Goal: Task Accomplishment & Management: Use online tool/utility

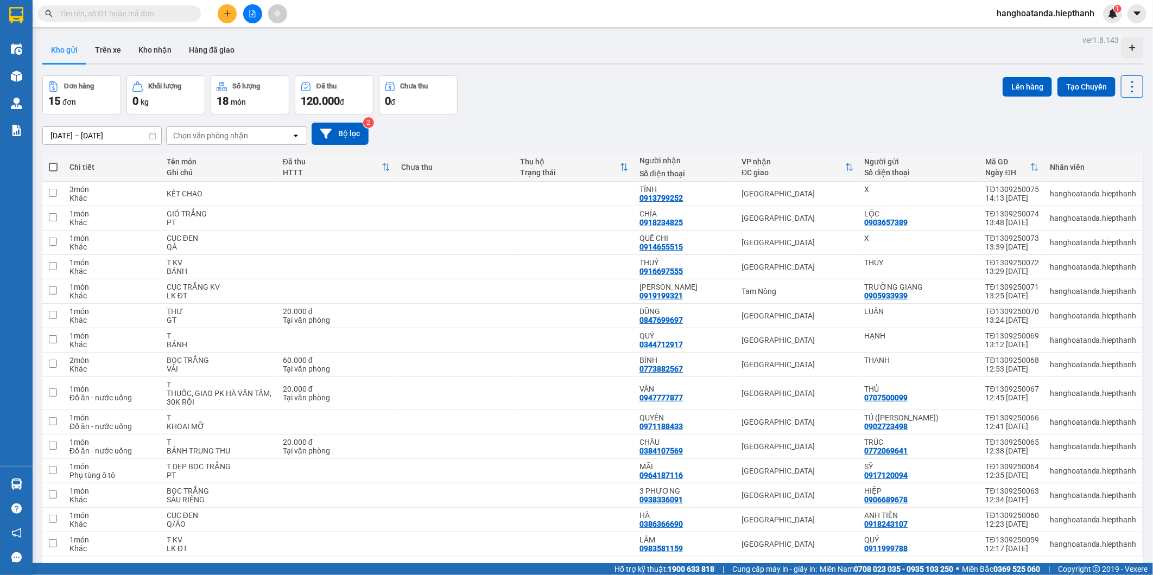
drag, startPoint x: 50, startPoint y: 160, endPoint x: 61, endPoint y: 164, distance: 12.0
click at [50, 160] on th at bounding box center [53, 167] width 22 height 29
click at [49, 166] on span at bounding box center [53, 167] width 9 height 9
click at [53, 162] on input "checkbox" at bounding box center [53, 162] width 0 height 0
checkbox input "true"
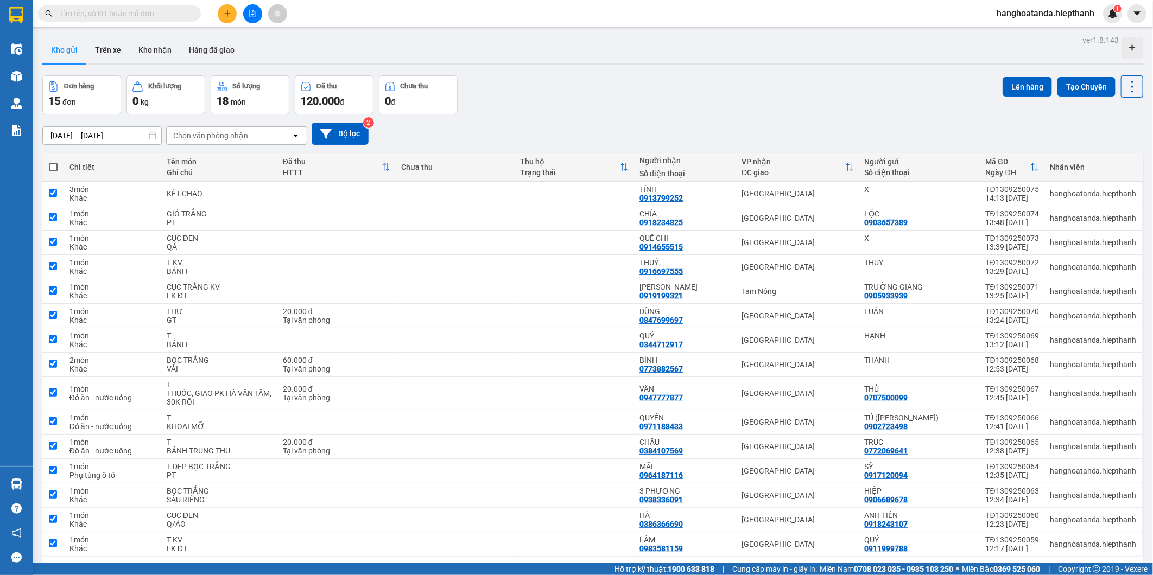
checkbox input "true"
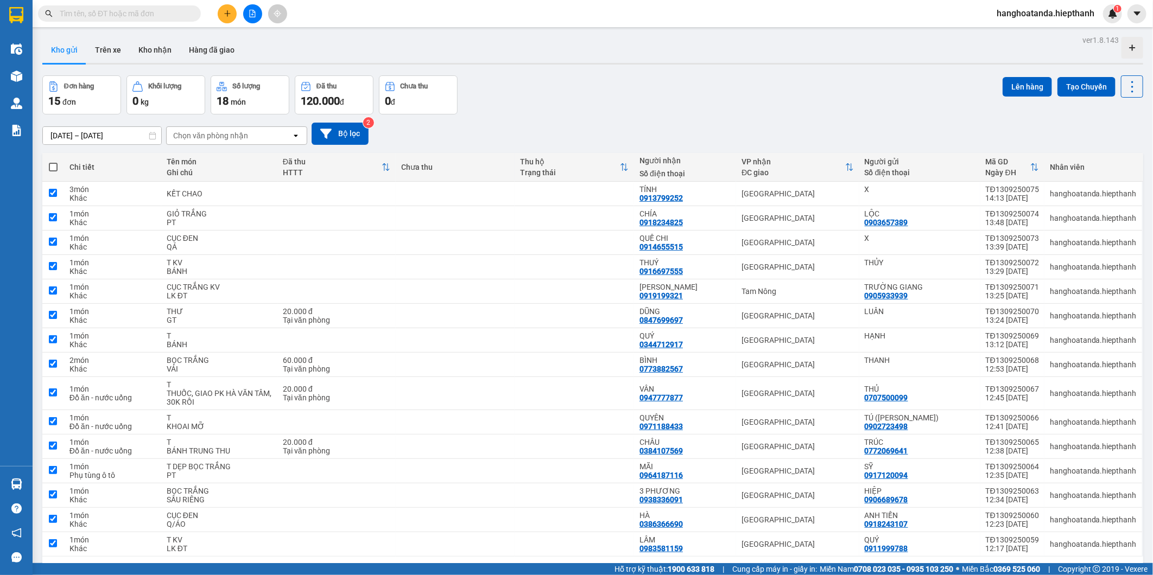
checkbox input "true"
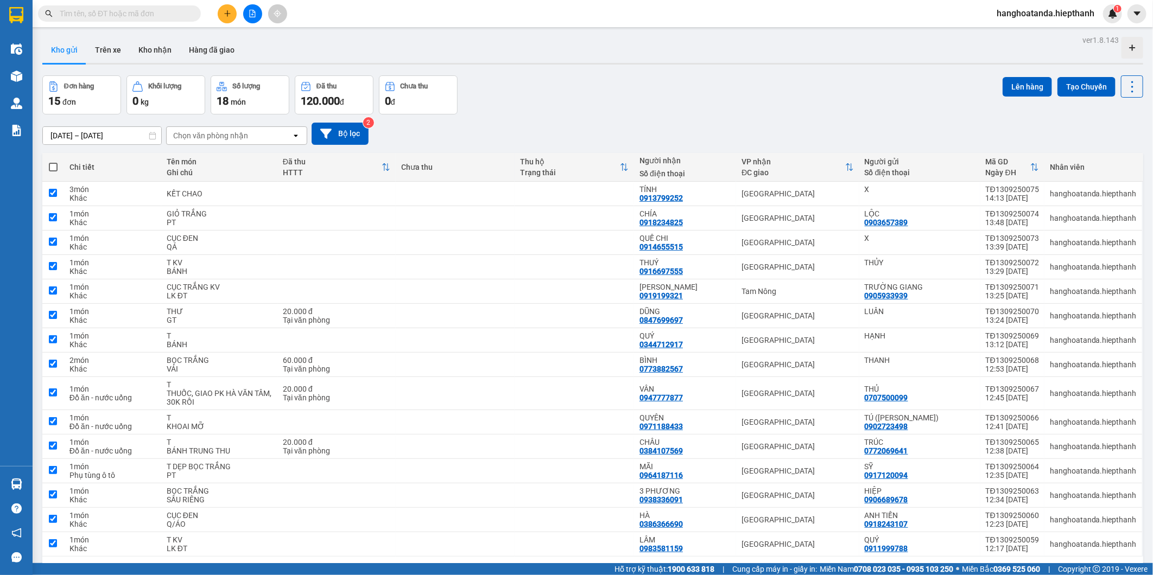
checkbox input "true"
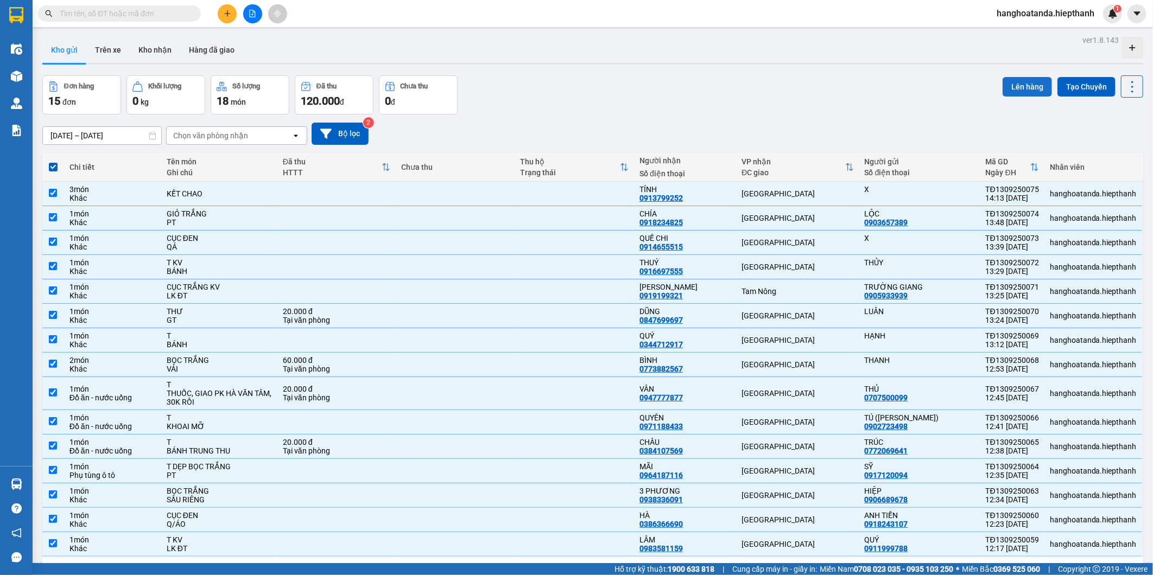
click at [1011, 90] on button "Lên hàng" at bounding box center [1026, 87] width 49 height 20
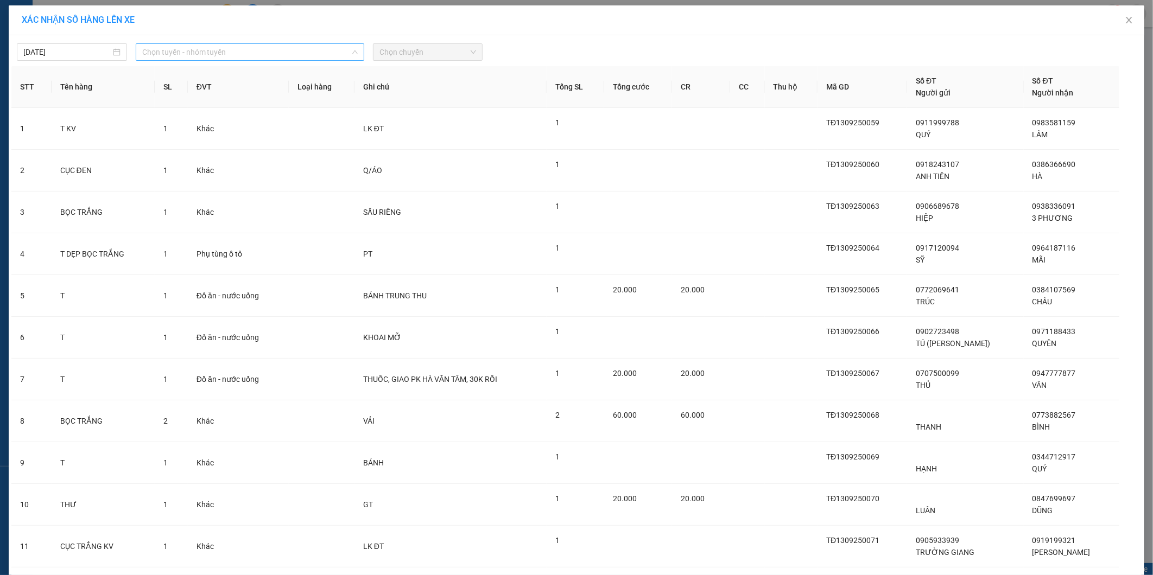
click at [223, 46] on span "Chọn tuyến - nhóm tuyến" at bounding box center [249, 52] width 215 height 16
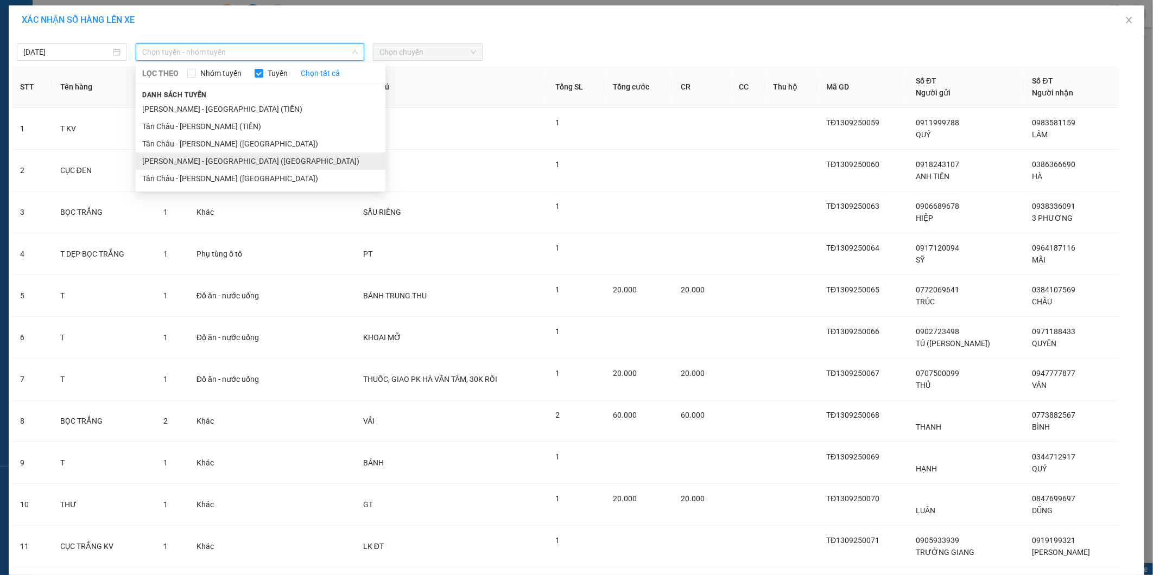
drag, startPoint x: 204, startPoint y: 165, endPoint x: 213, endPoint y: 160, distance: 10.2
click at [204, 164] on li "[PERSON_NAME] - [GEOGRAPHIC_DATA] ([GEOGRAPHIC_DATA])" at bounding box center [261, 161] width 250 height 17
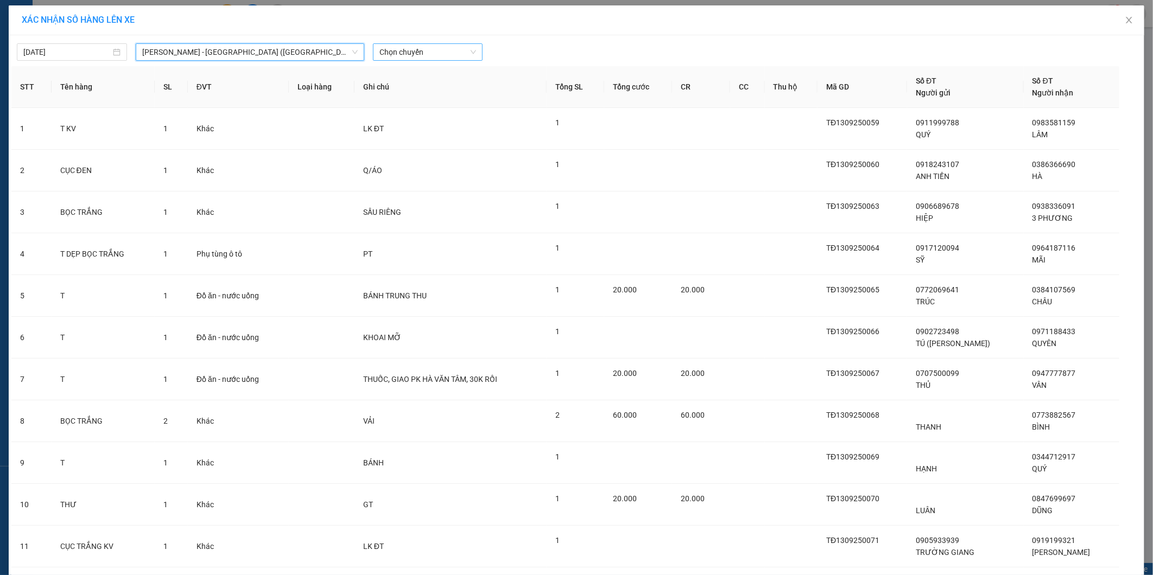
click at [424, 51] on span "Chọn chuyến" at bounding box center [427, 52] width 97 height 16
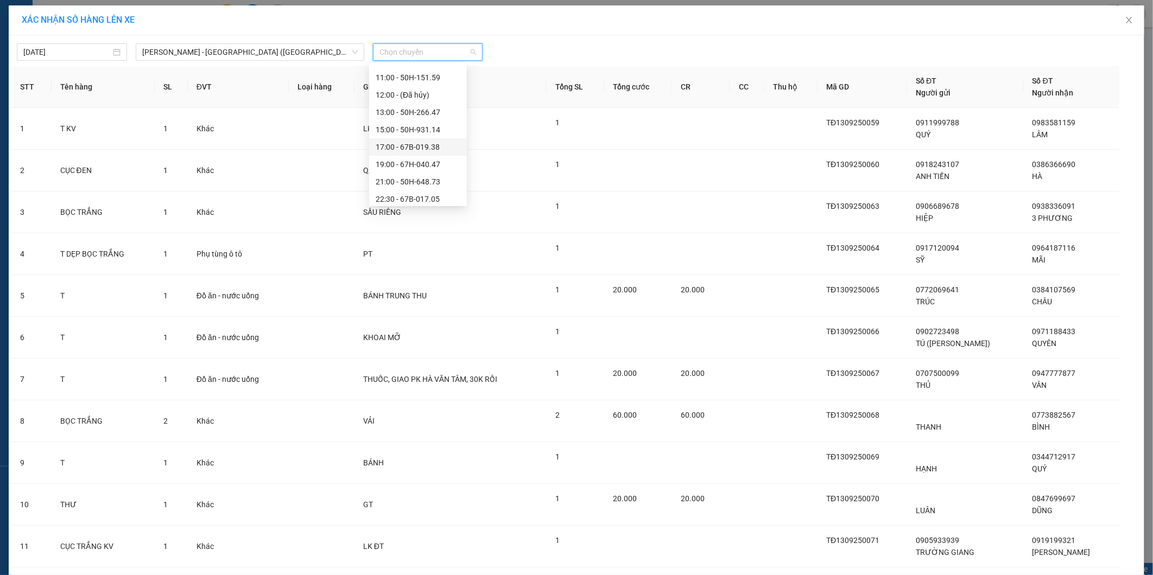
scroll to position [69, 0]
click at [410, 135] on div "17:00 - 67B-019.38" at bounding box center [418, 143] width 98 height 17
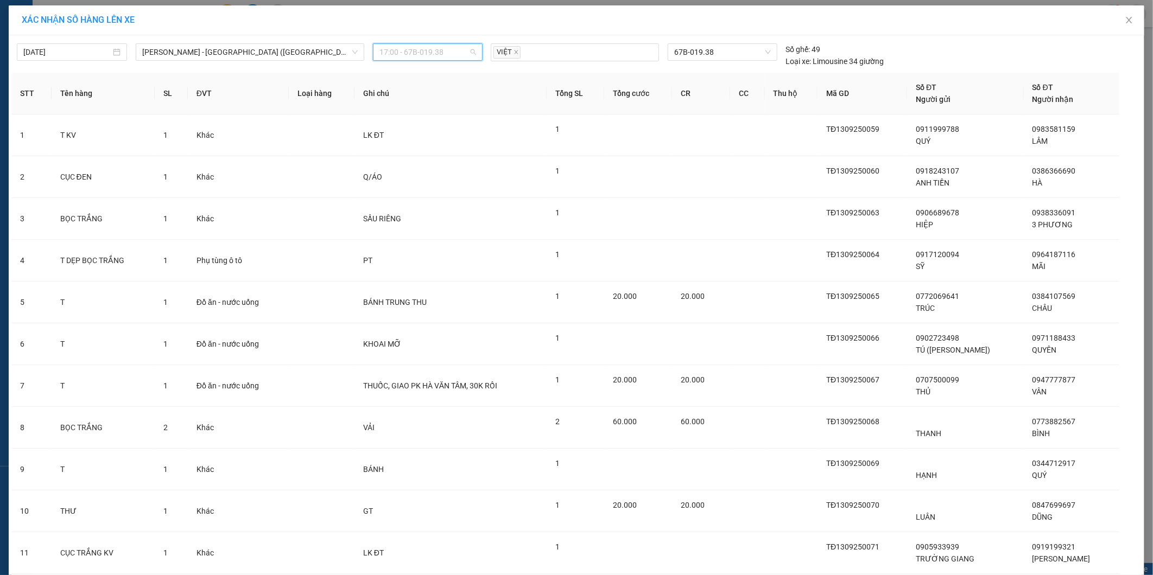
click at [420, 59] on span "17:00 - 67B-019.38" at bounding box center [427, 52] width 97 height 16
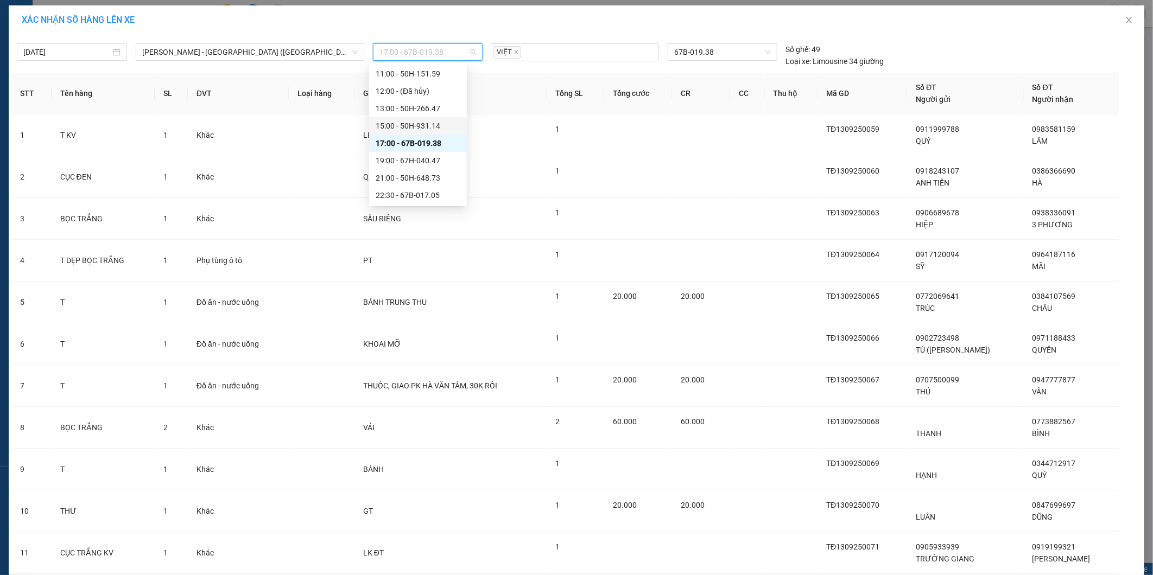
click at [397, 123] on div "15:00 - 50H-931.14" at bounding box center [418, 126] width 85 height 12
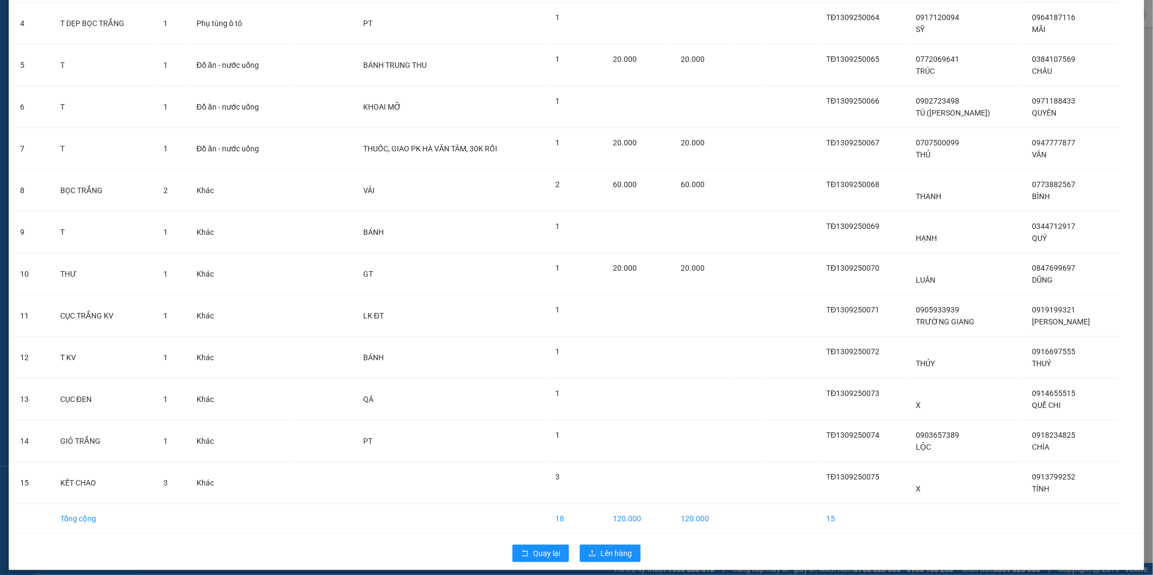
scroll to position [246, 0]
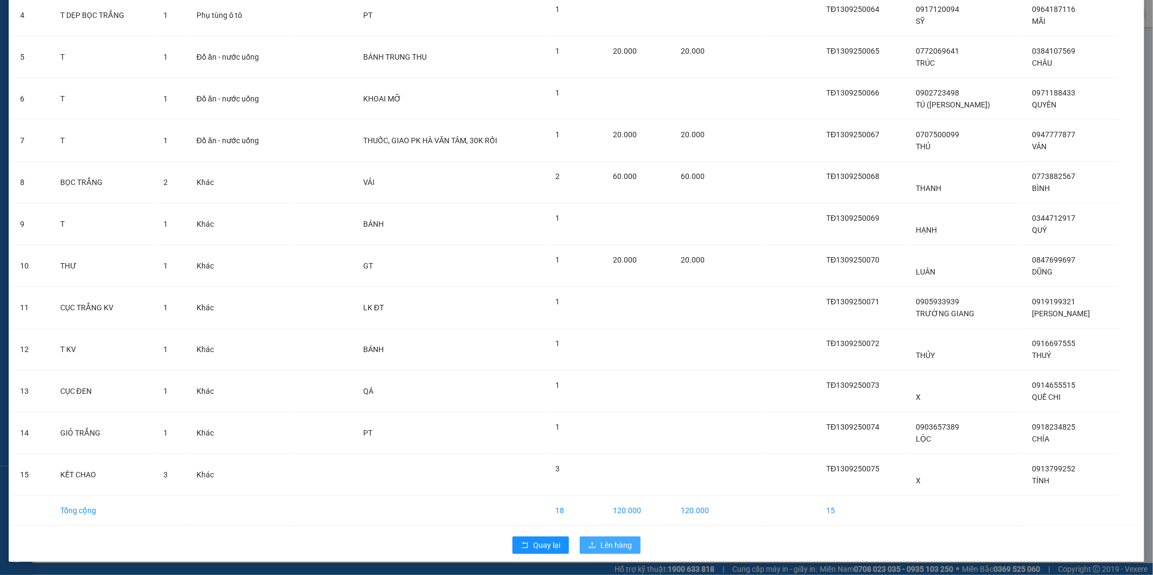
click at [626, 543] on span "Lên hàng" at bounding box center [615, 545] width 31 height 12
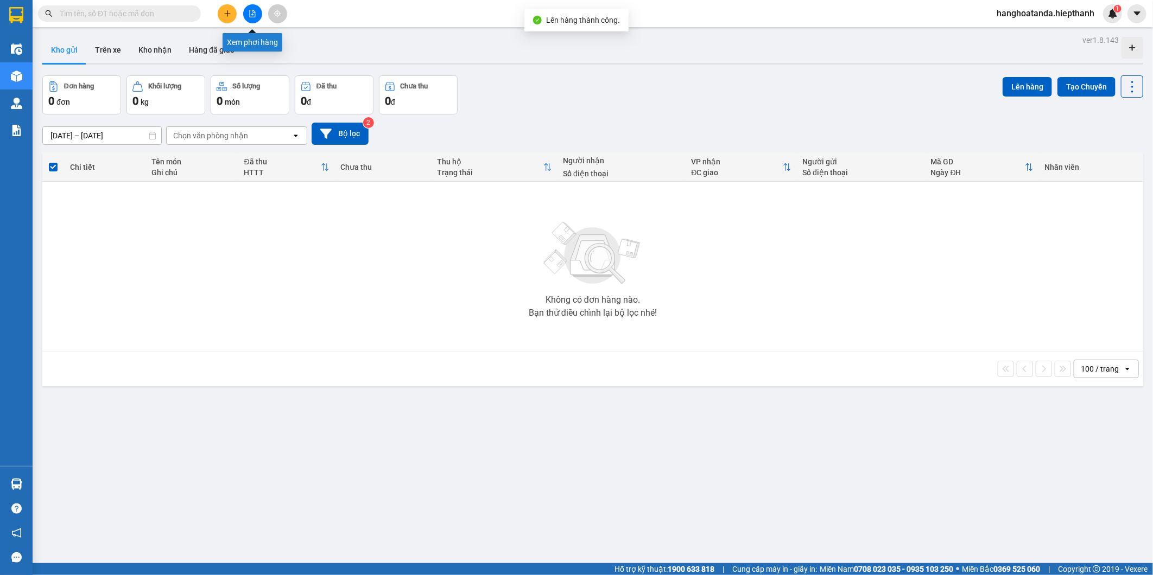
click at [253, 13] on icon "file-add" at bounding box center [253, 14] width 8 height 8
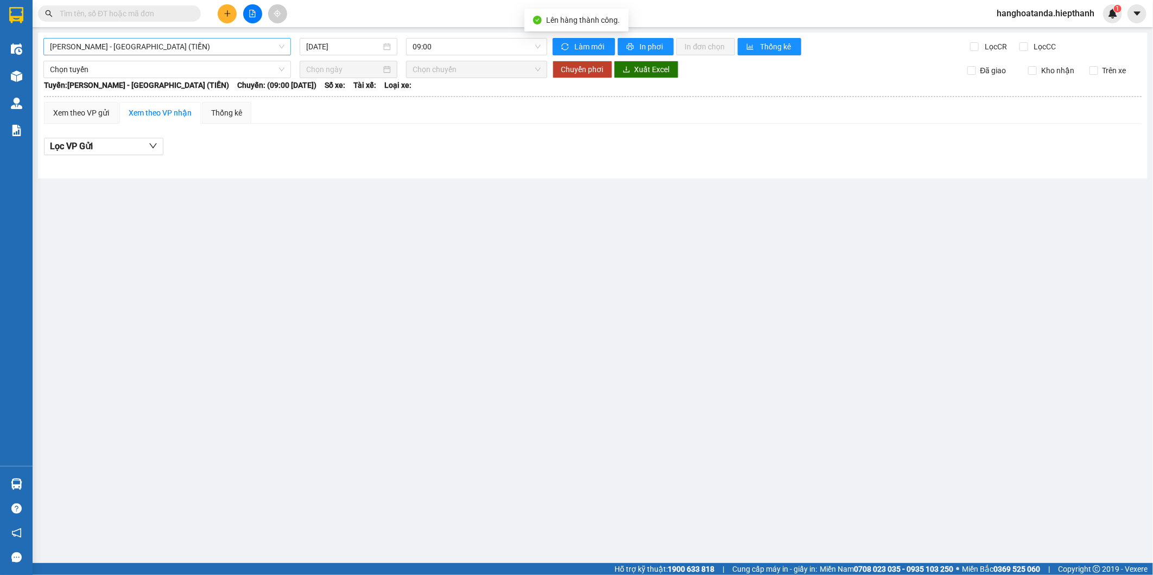
click at [116, 46] on span "[PERSON_NAME] - [GEOGRAPHIC_DATA] (TIỀN)" at bounding box center [167, 47] width 234 height 16
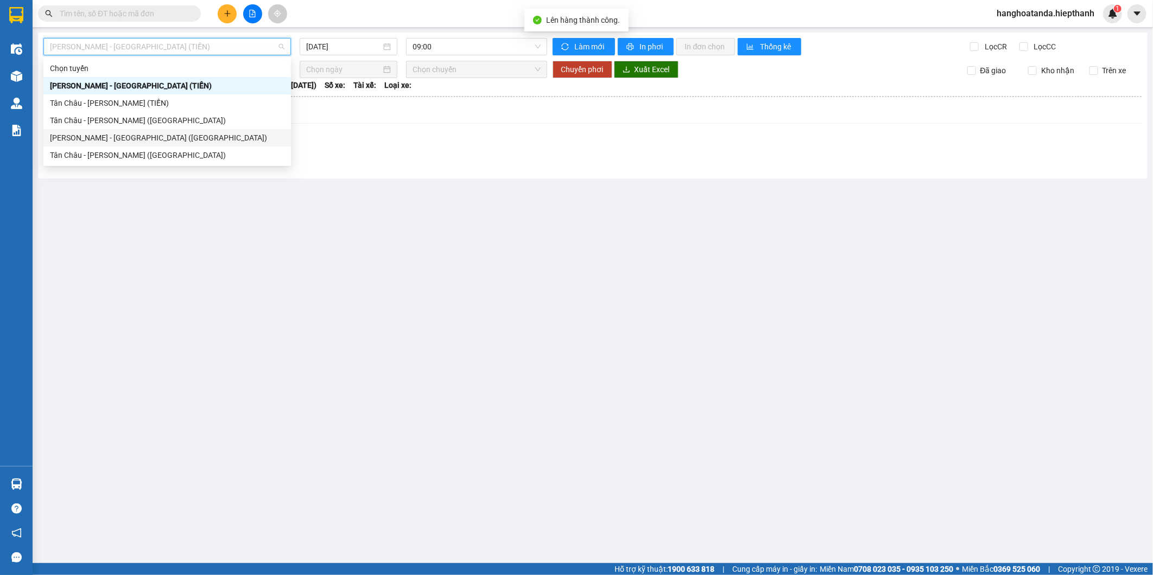
click at [125, 140] on div "[PERSON_NAME] - [GEOGRAPHIC_DATA] ([GEOGRAPHIC_DATA])" at bounding box center [167, 138] width 234 height 12
type input "[DATE]"
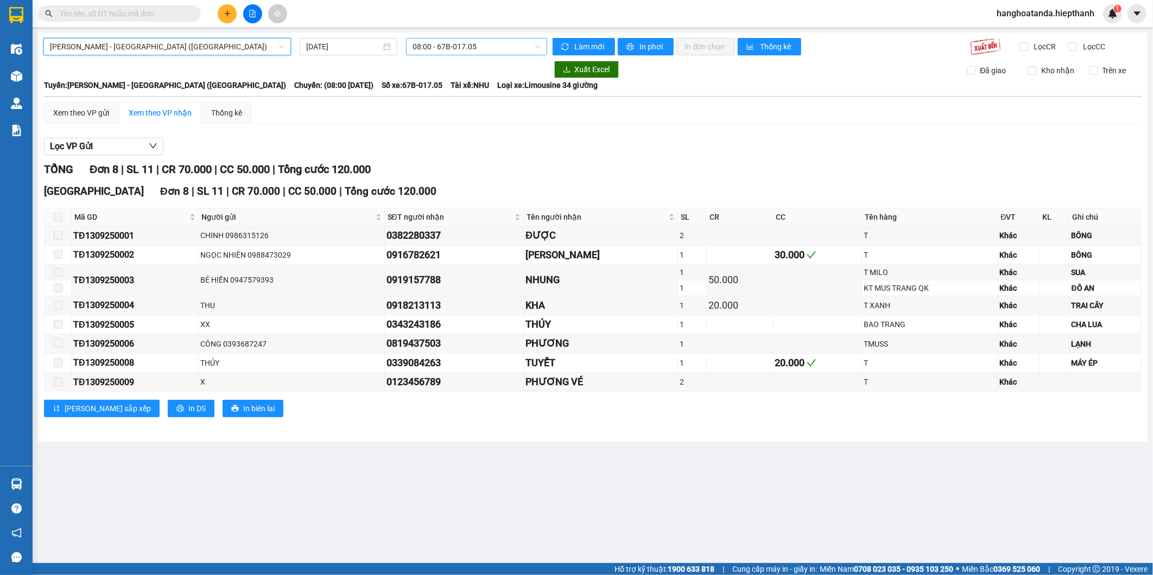
click at [454, 50] on span "08:00 - 67B-017.05" at bounding box center [476, 47] width 128 height 16
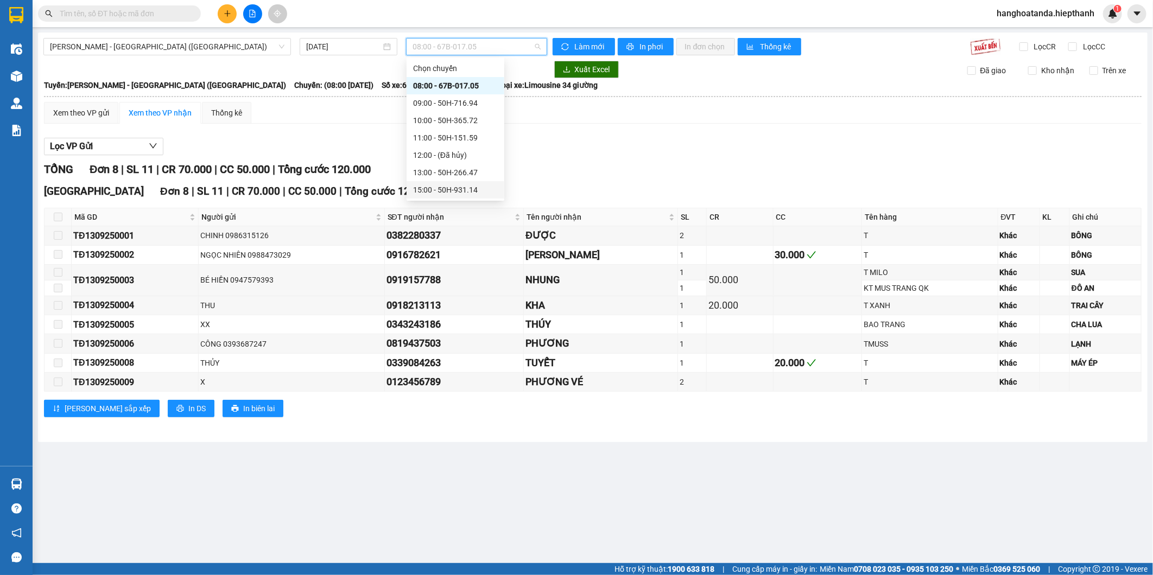
click at [445, 188] on div "15:00 - 50H-931.14" at bounding box center [455, 190] width 85 height 12
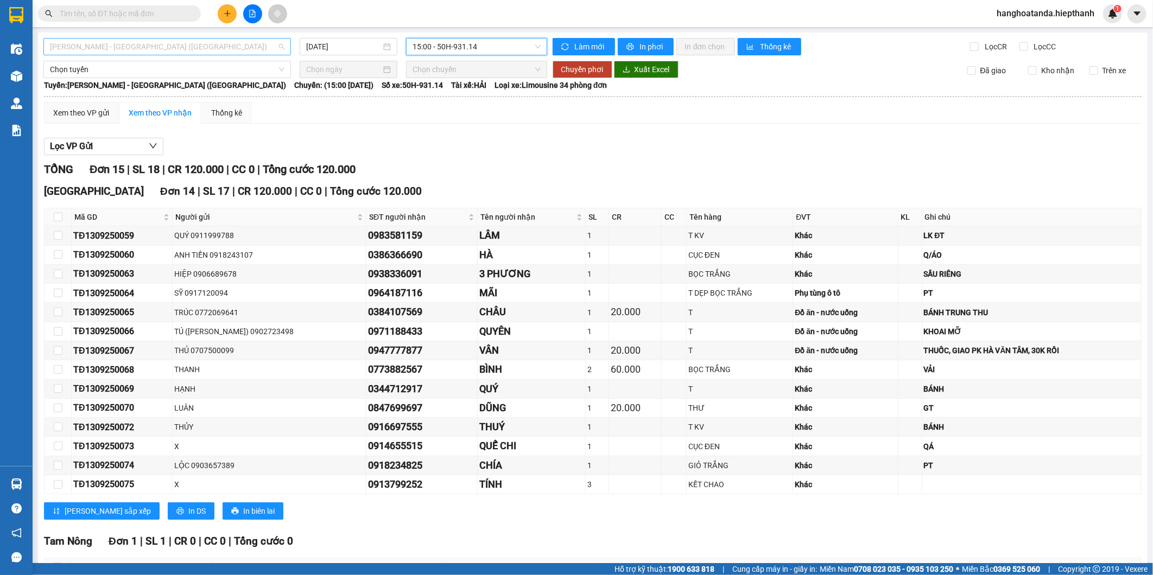
click at [221, 43] on span "[PERSON_NAME] - [GEOGRAPHIC_DATA] ([GEOGRAPHIC_DATA])" at bounding box center [167, 47] width 234 height 16
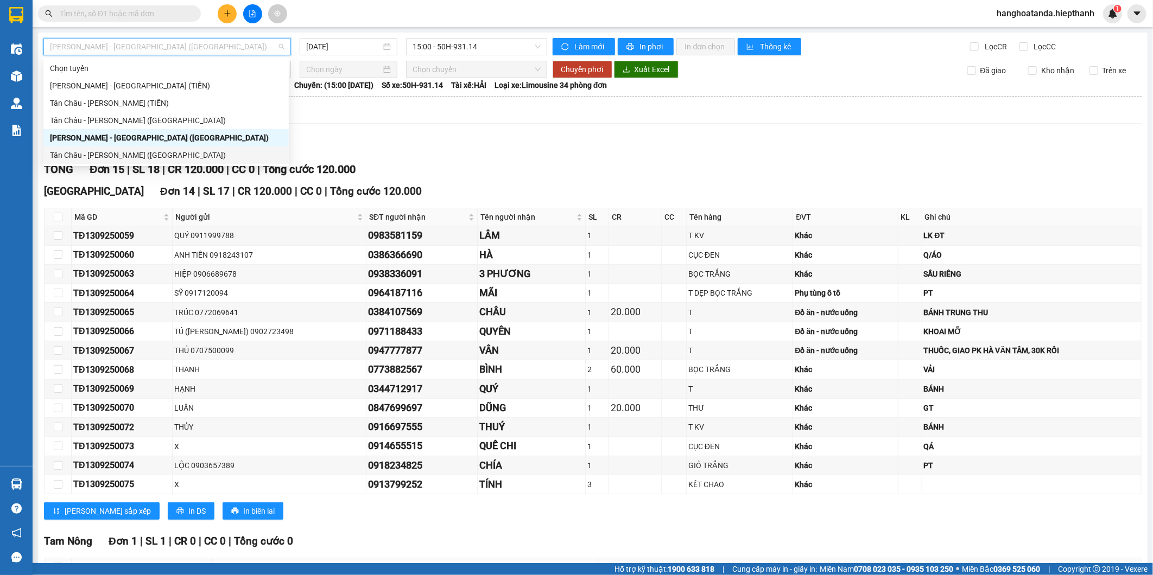
click at [125, 154] on div "Tân Châu - [PERSON_NAME] ([GEOGRAPHIC_DATA])" at bounding box center [166, 155] width 232 height 12
type input "[DATE]"
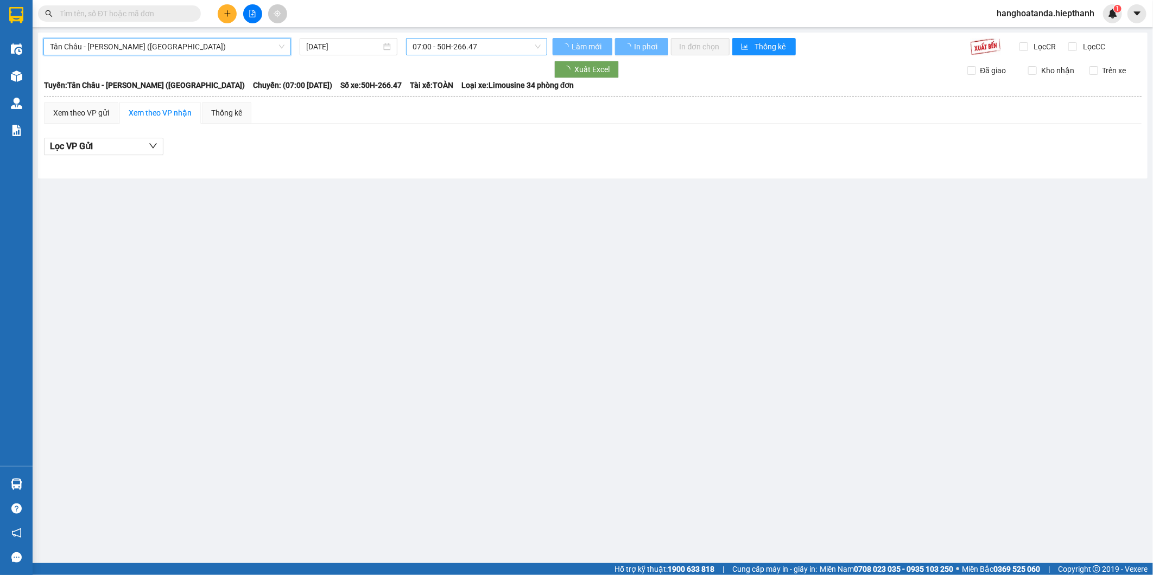
click at [502, 39] on span "07:00 - 50H-266.47" at bounding box center [476, 47] width 128 height 16
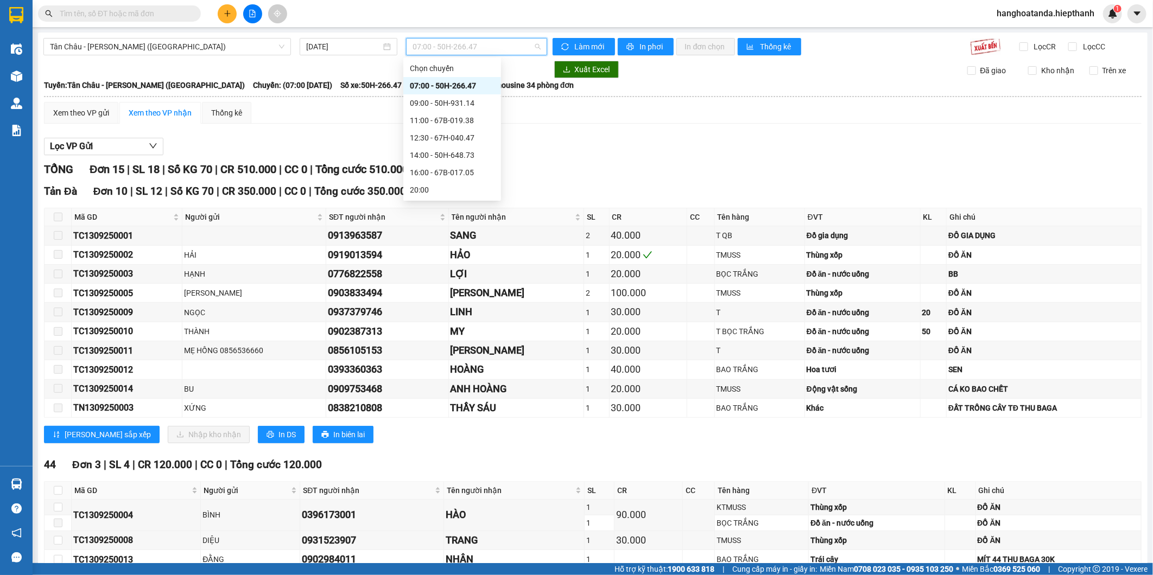
click at [444, 99] on div "09:00 - 50H-931.14" at bounding box center [452, 103] width 85 height 12
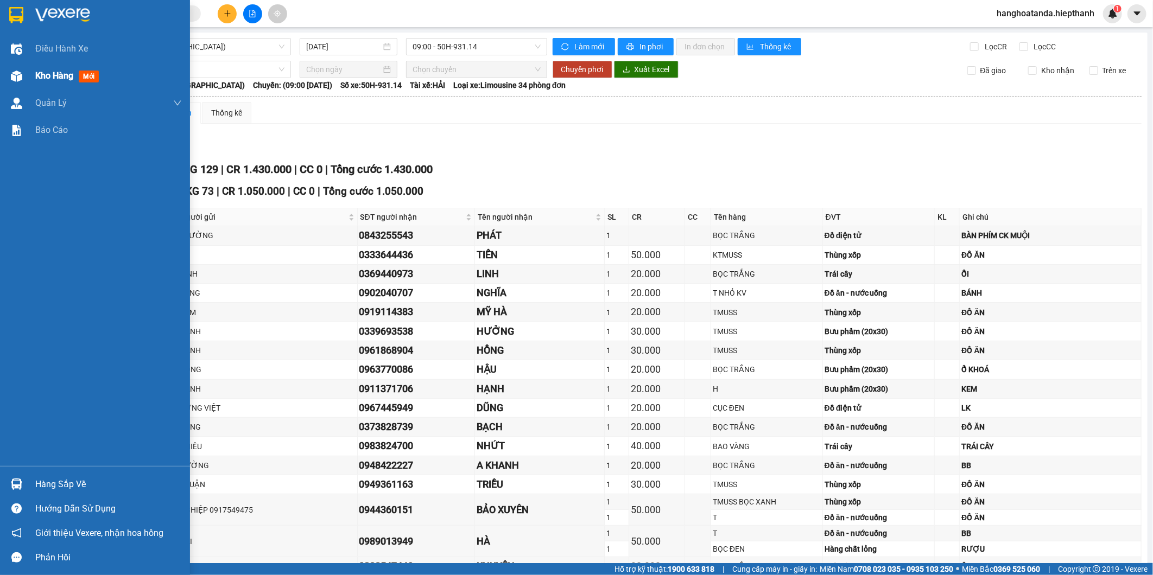
click at [26, 78] on div "Kho hàng mới" at bounding box center [95, 75] width 190 height 27
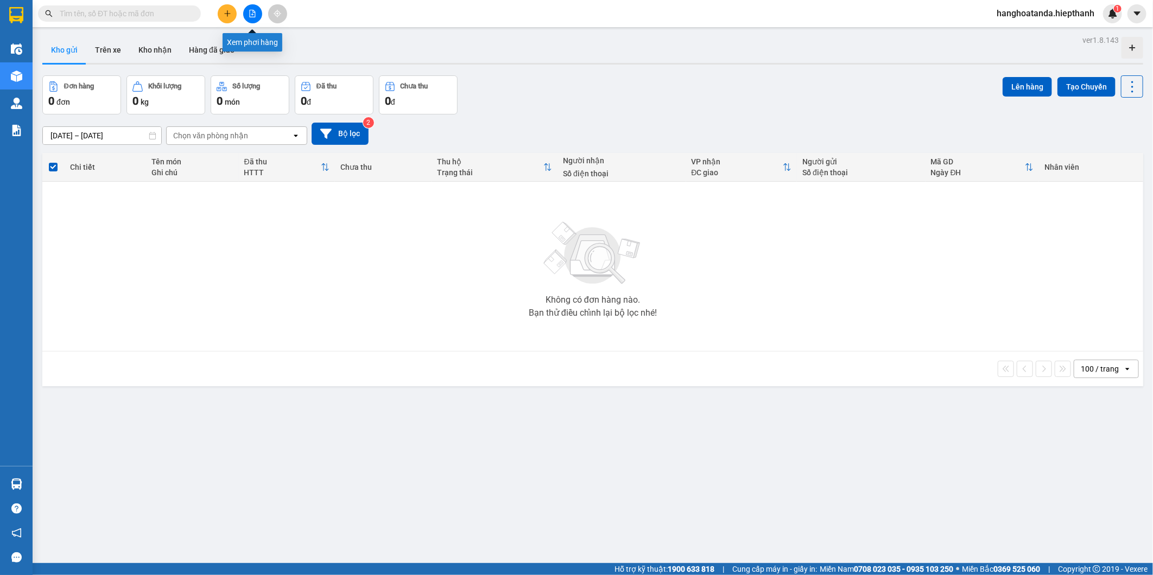
click at [256, 15] on button at bounding box center [252, 13] width 19 height 19
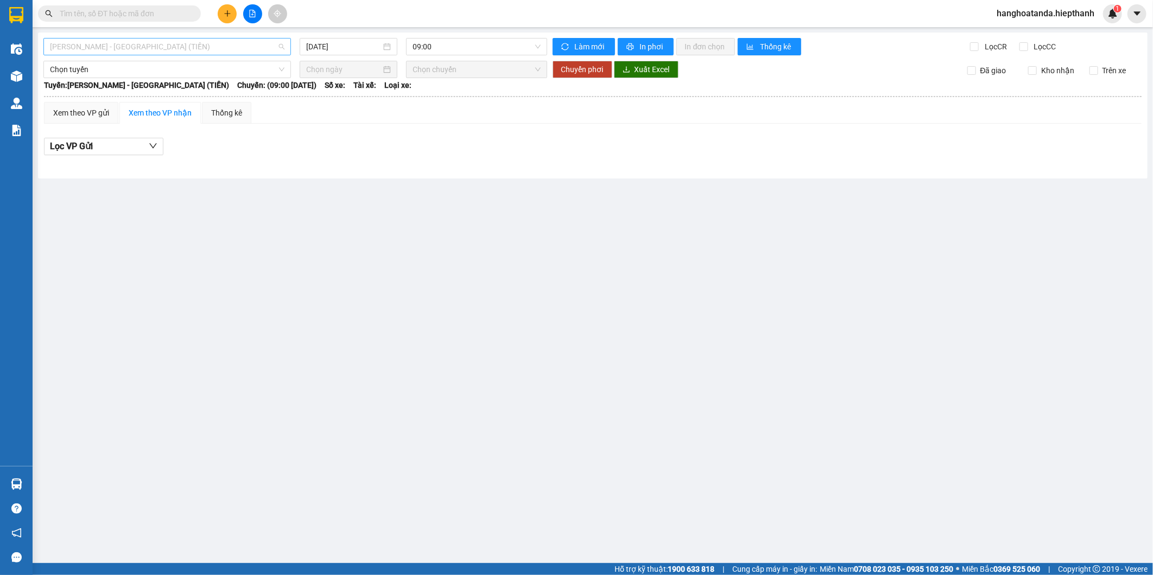
click at [238, 50] on span "[PERSON_NAME] - [GEOGRAPHIC_DATA] (TIỀN)" at bounding box center [167, 47] width 234 height 16
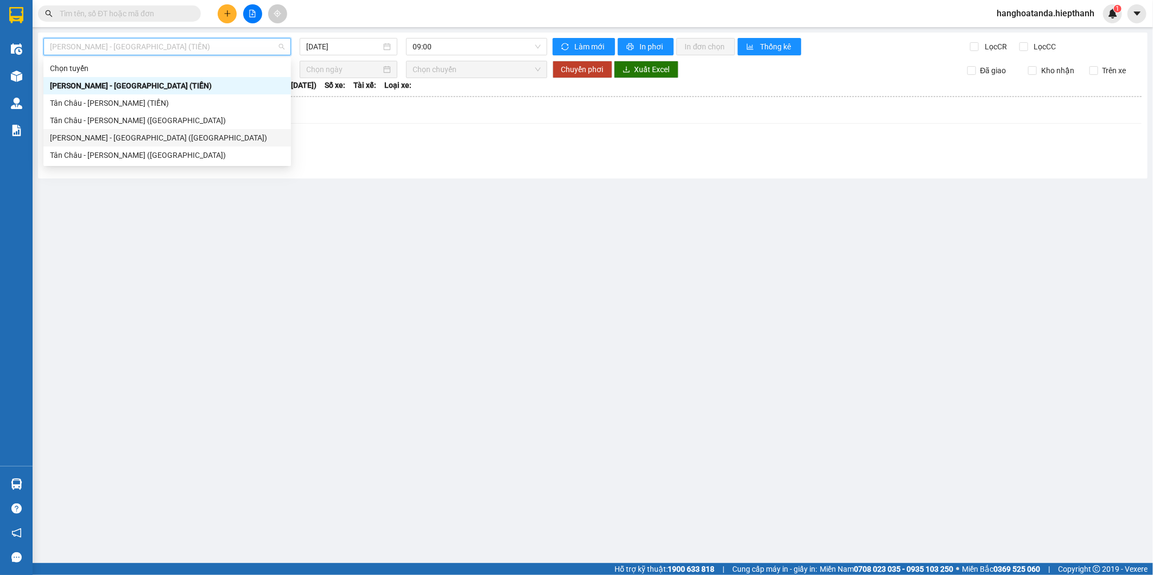
click at [199, 140] on div "[PERSON_NAME] - [GEOGRAPHIC_DATA] ([GEOGRAPHIC_DATA])" at bounding box center [167, 138] width 234 height 12
type input "[DATE]"
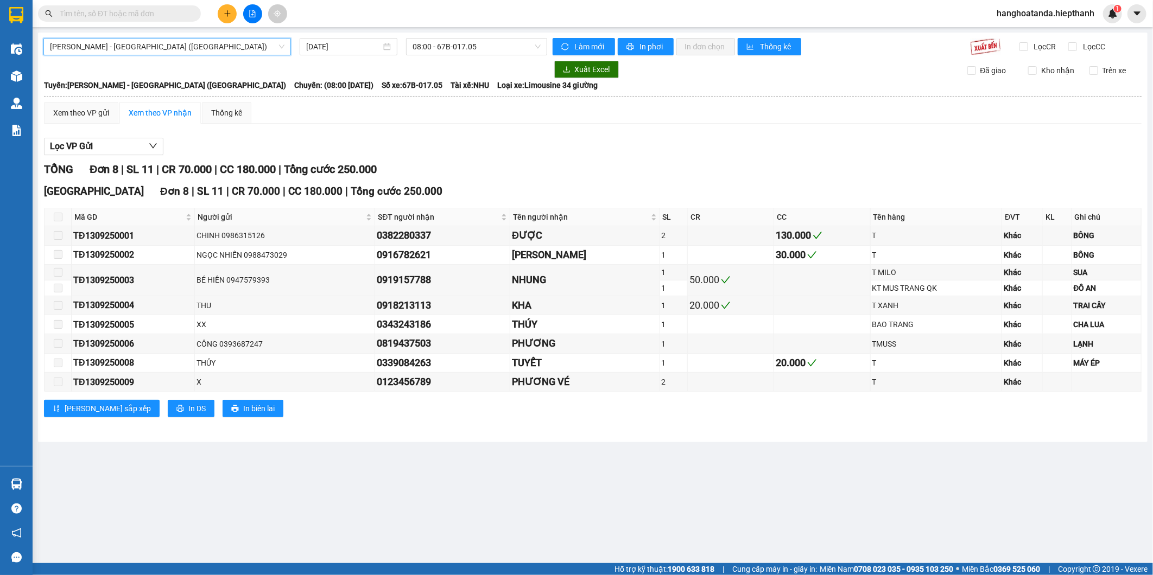
click at [483, 112] on div "Xem theo VP gửi Xem theo VP nhận Thống kê" at bounding box center [592, 113] width 1097 height 22
click at [174, 13] on input "text" at bounding box center [124, 14] width 128 height 12
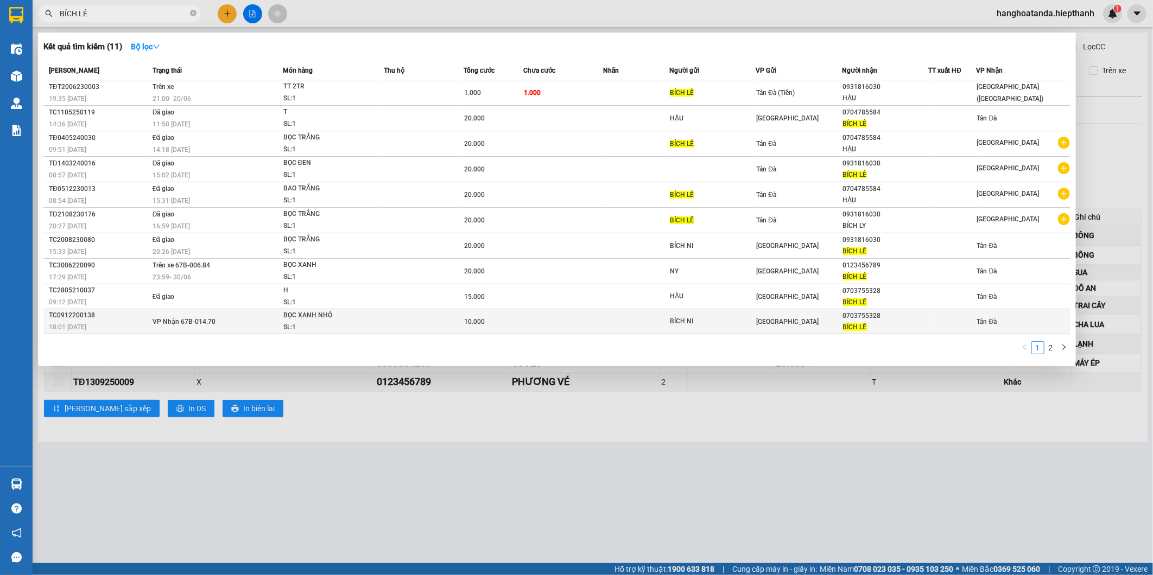
type input "BÍCH LÊ"
click at [268, 317] on td "VP Nhận 67B-014.70" at bounding box center [216, 321] width 133 height 25
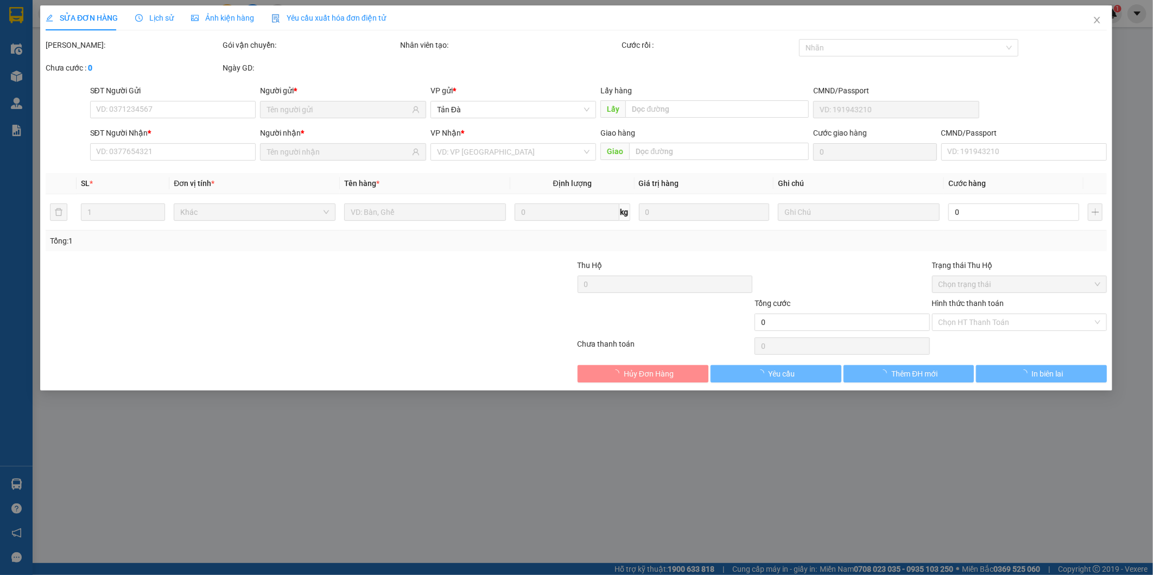
type input "BÍCH NI"
type input "0703755328"
type input "BÍCH LÊ"
type input "10.000"
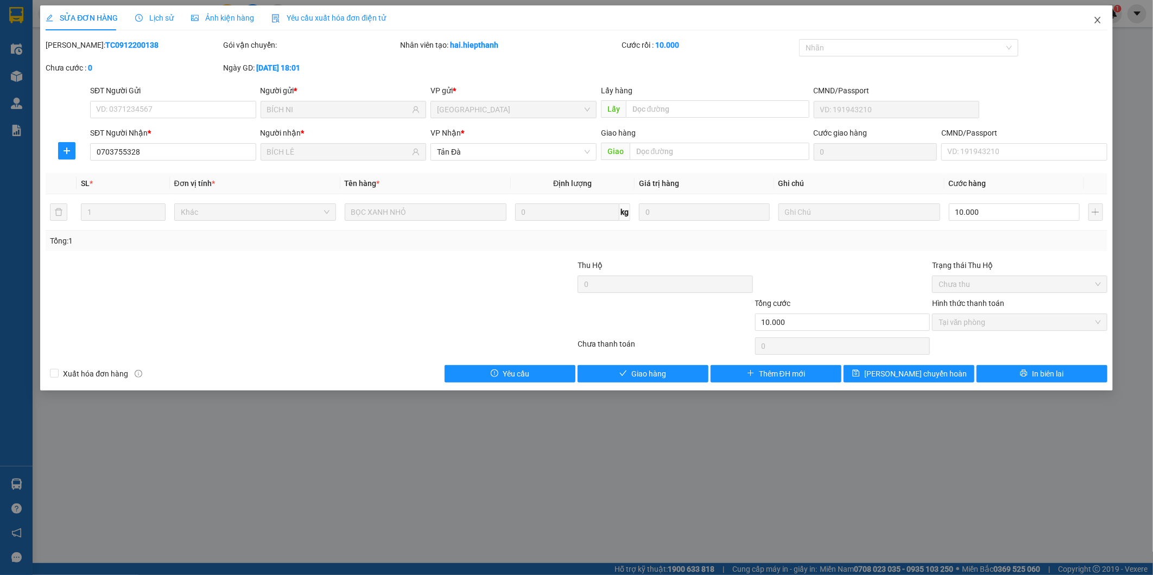
click at [1105, 26] on span "Close" at bounding box center [1097, 20] width 30 height 30
